Goal: Check status: Check status

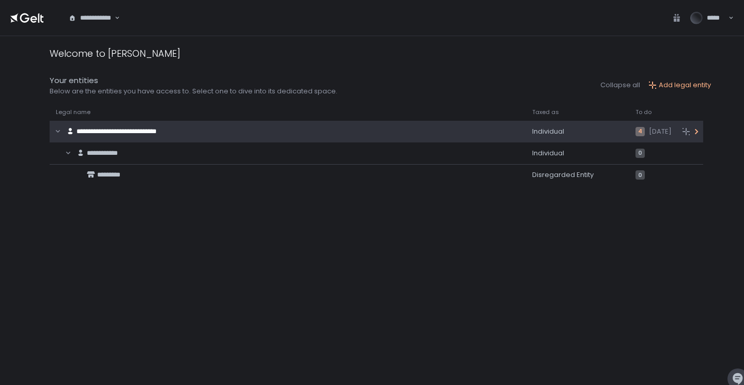
click at [265, 134] on div "**********" at bounding box center [273, 132] width 447 height 20
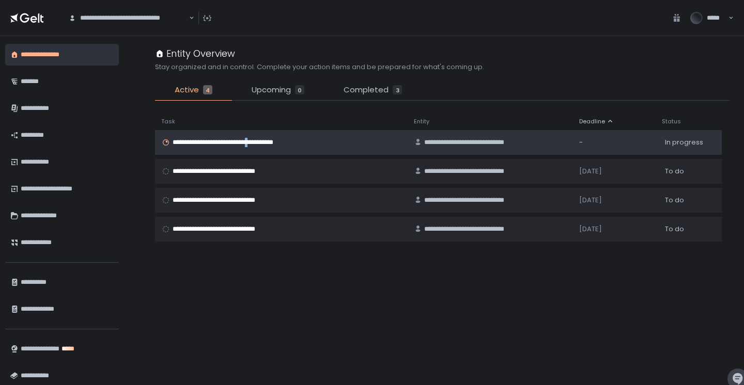
click at [269, 141] on span "**********" at bounding box center [235, 142] width 126 height 9
